Goal: Obtain resource: Download file/media

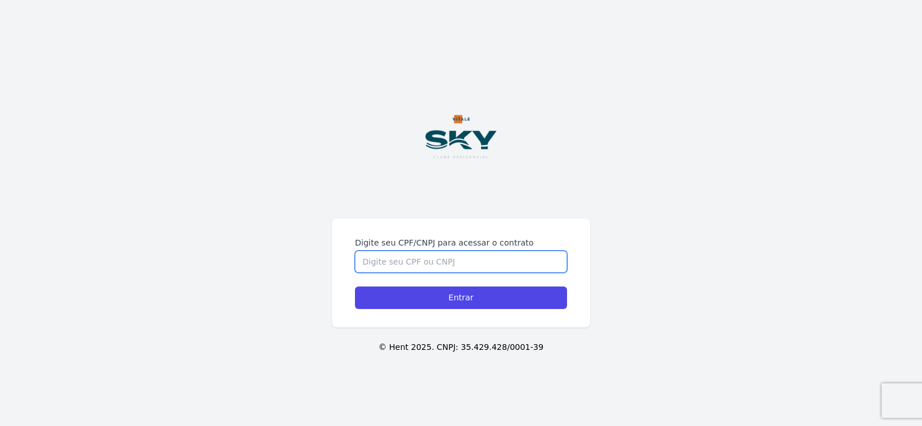
click at [442, 262] on input "Digite seu CPF/CNPJ para acessar o contrato" at bounding box center [461, 262] width 212 height 22
type input "60844119326"
click at [355, 286] on input "Entrar" at bounding box center [461, 297] width 212 height 22
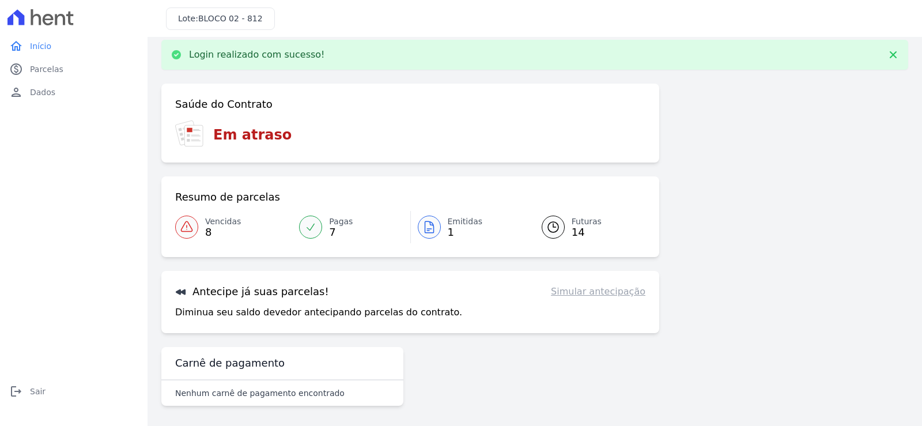
scroll to position [14, 0]
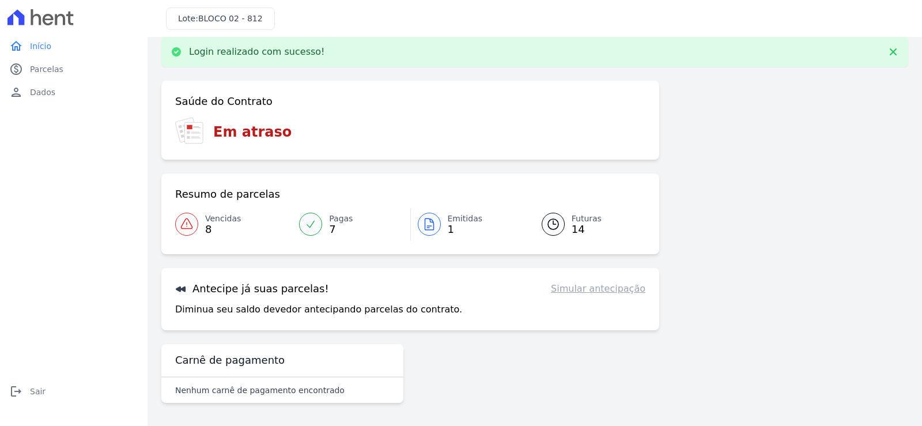
click at [191, 226] on icon at bounding box center [186, 223] width 11 height 10
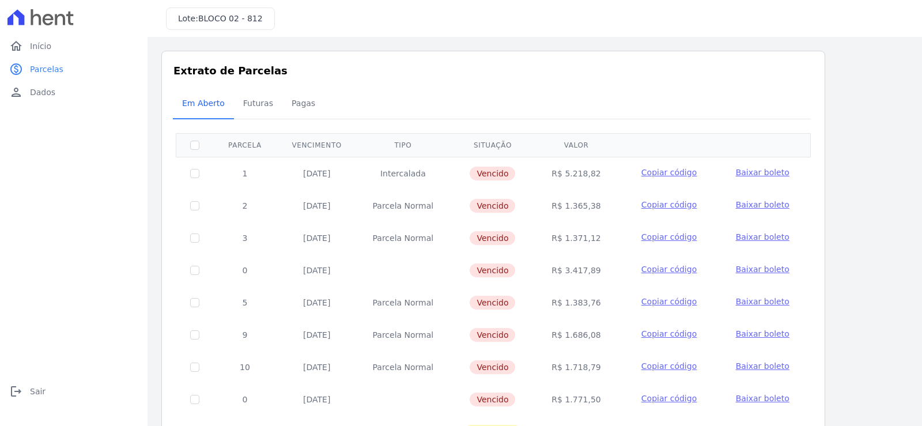
scroll to position [74, 0]
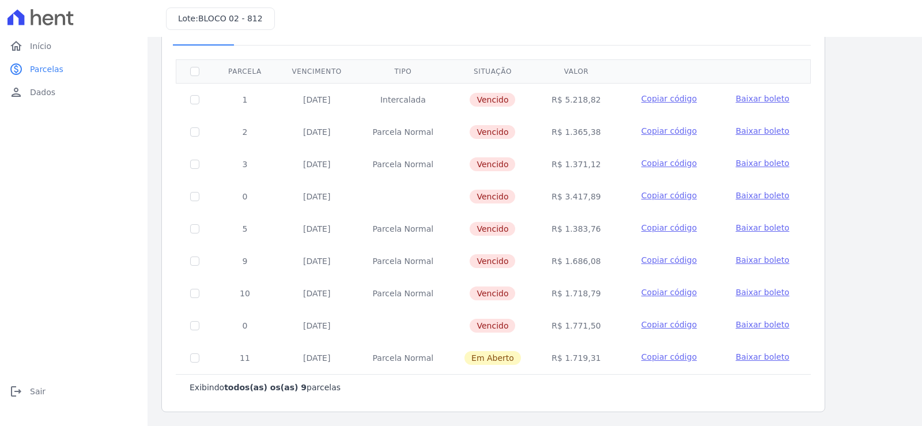
click at [754, 325] on span "Baixar boleto" at bounding box center [763, 324] width 54 height 9
